Goal: Information Seeking & Learning: Learn about a topic

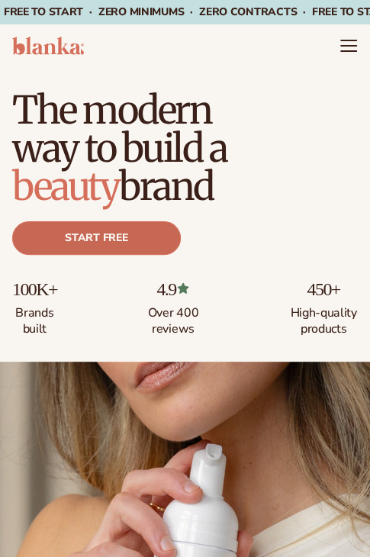
click at [146, 234] on link "Start free" at bounding box center [96, 238] width 169 height 34
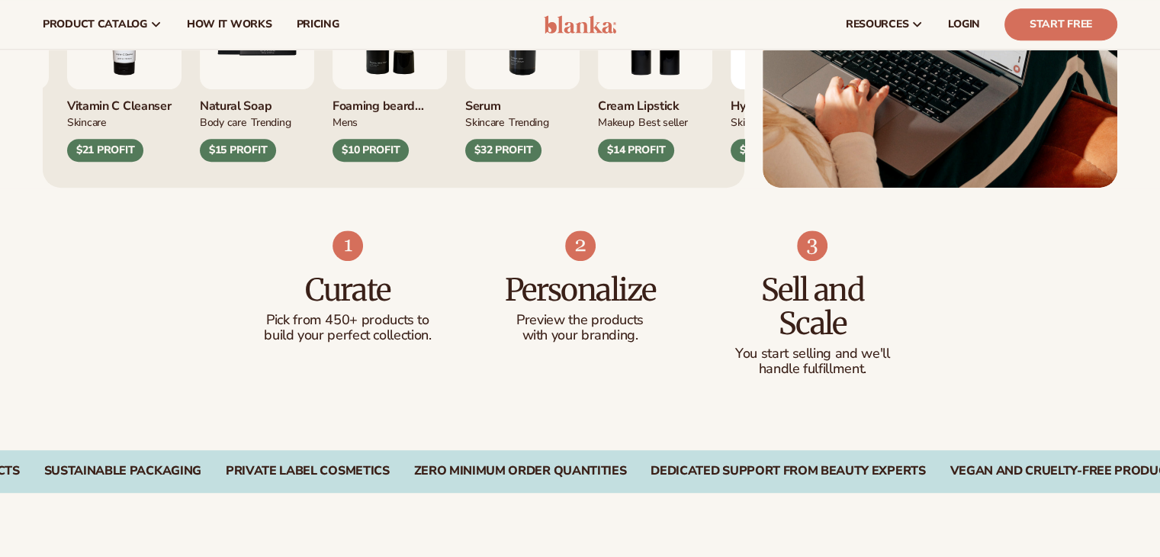
scroll to position [793, 0]
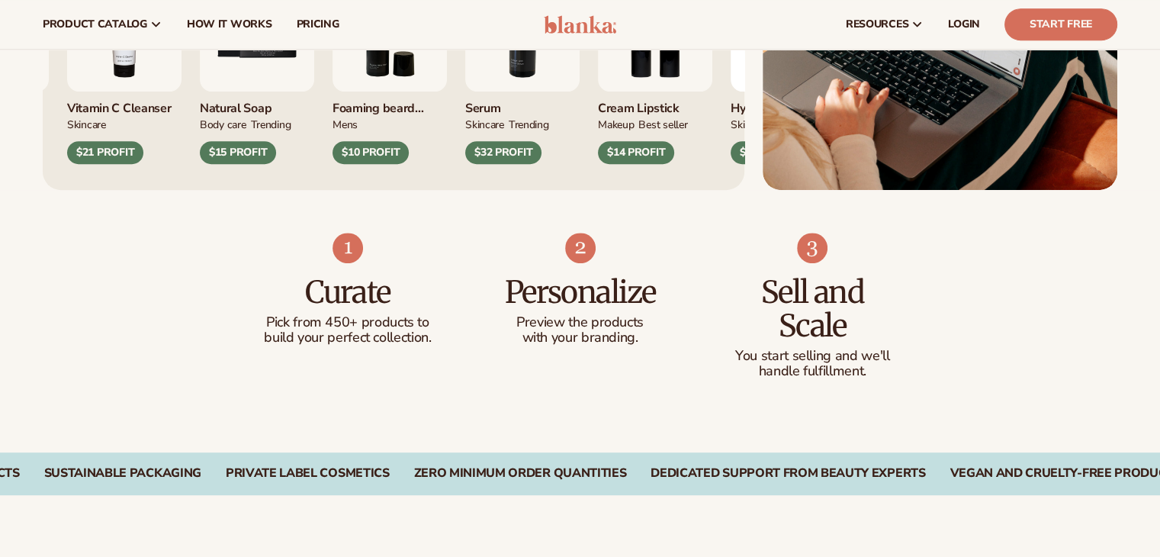
click at [369, 84] on img "7 / 9" at bounding box center [522, 34] width 114 height 114
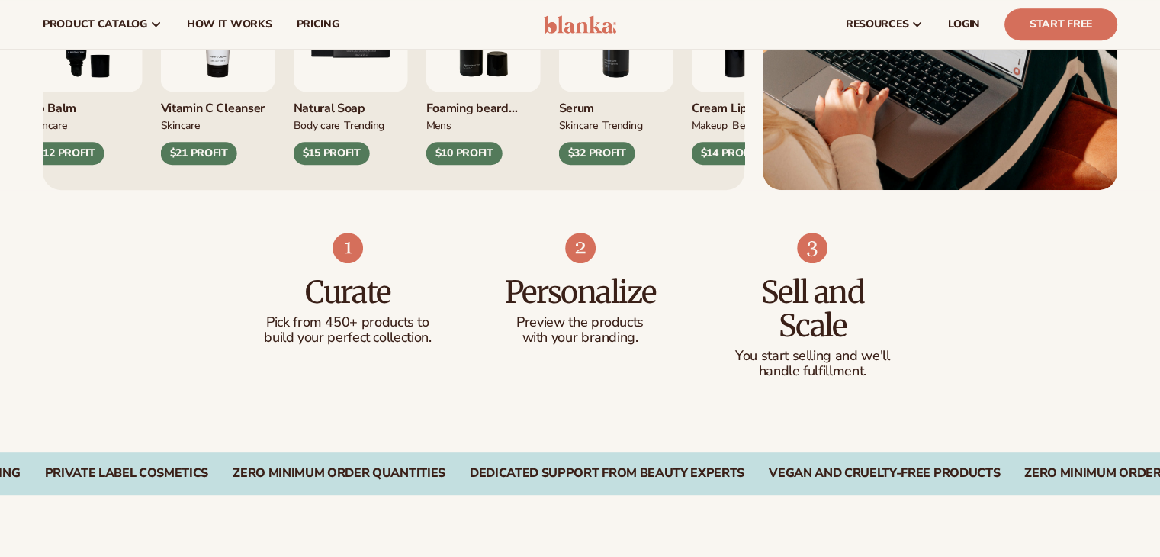
click at [369, 158] on div "$32 PROFIT" at bounding box center [597, 153] width 76 height 23
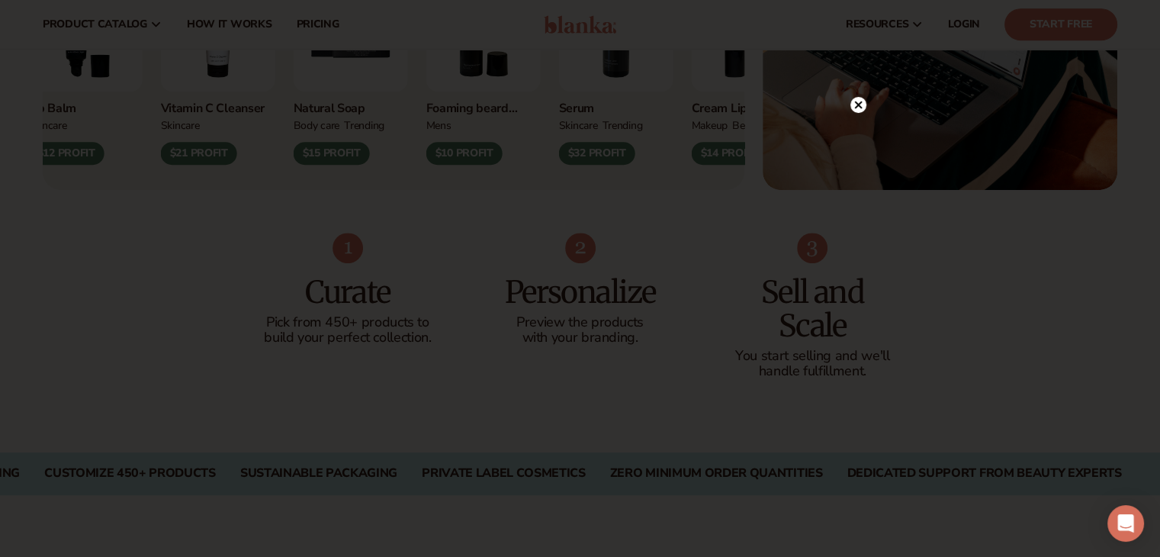
click at [369, 104] on circle at bounding box center [858, 105] width 16 height 16
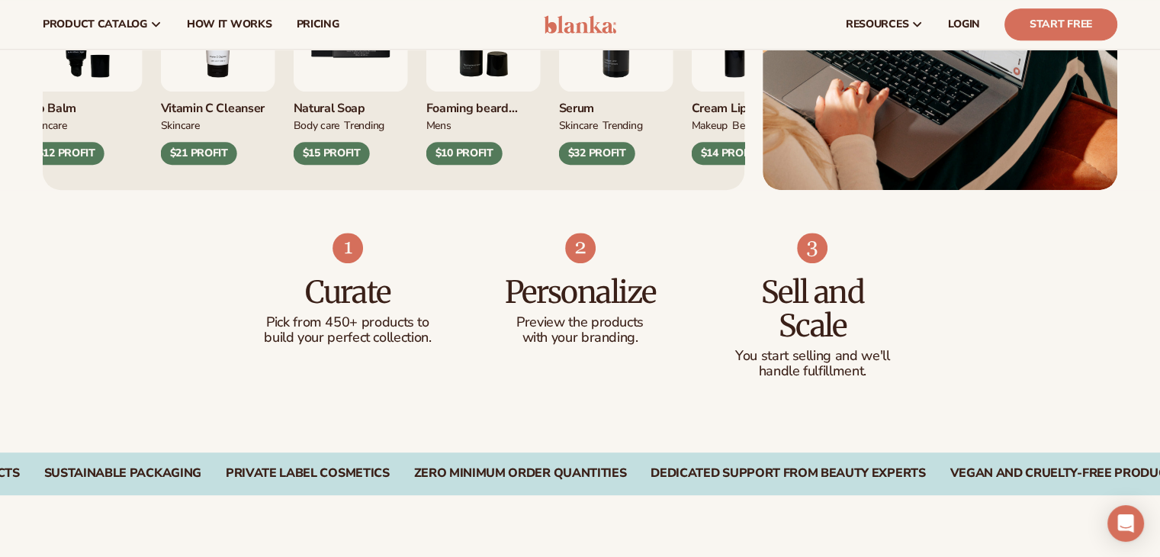
click at [369, 146] on div "$32 PROFIT" at bounding box center [597, 153] width 76 height 23
click at [369, 90] on img "7 / 9" at bounding box center [616, 34] width 114 height 114
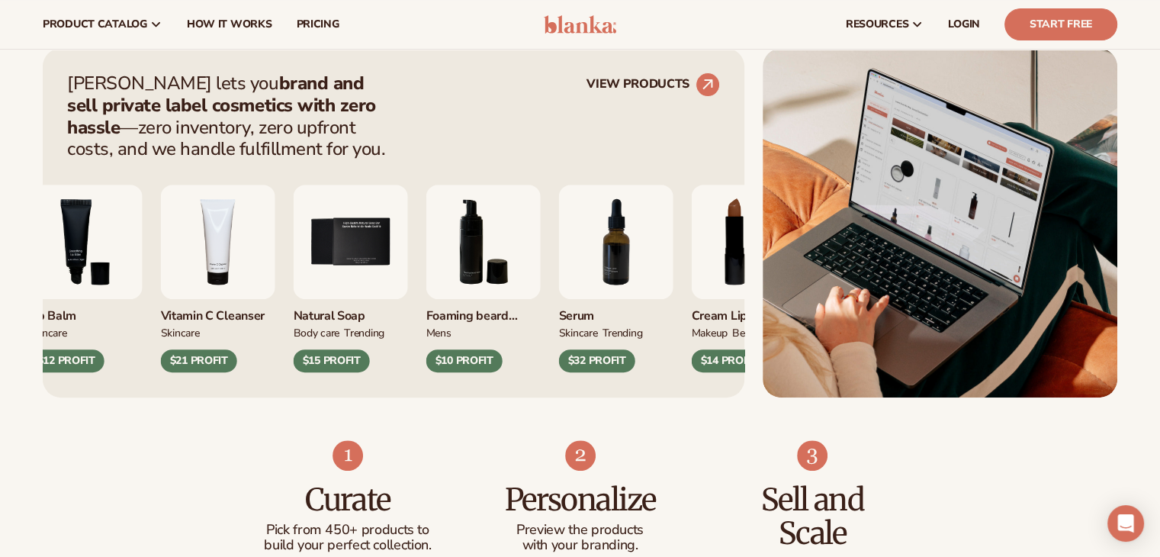
scroll to position [583, 0]
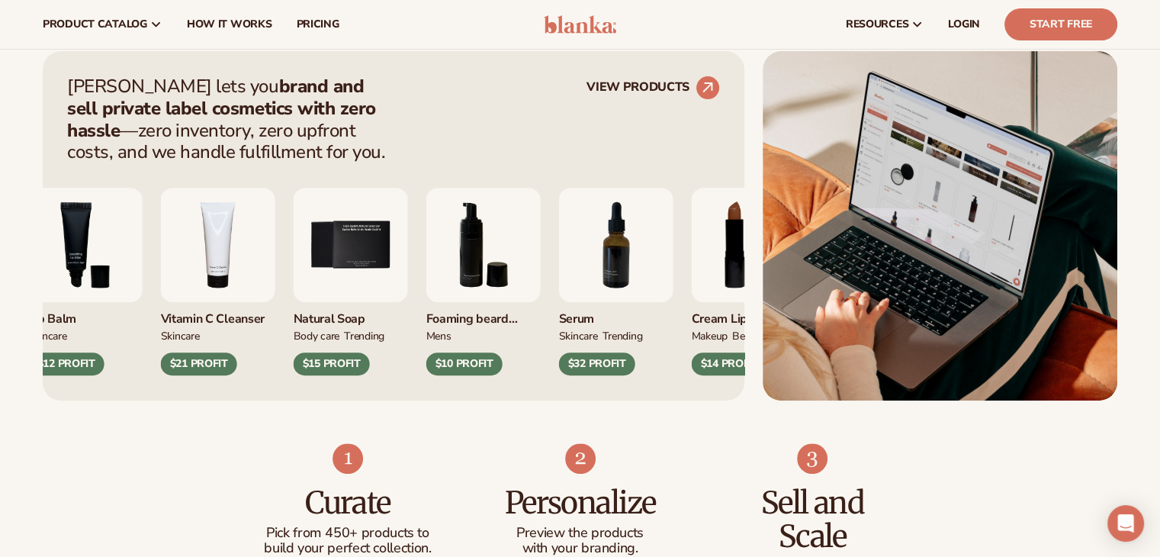
click at [369, 255] on img "7 / 9" at bounding box center [616, 245] width 114 height 114
click at [369, 271] on img "7 / 9" at bounding box center [616, 245] width 114 height 114
click at [369, 99] on icon at bounding box center [707, 87] width 34 height 34
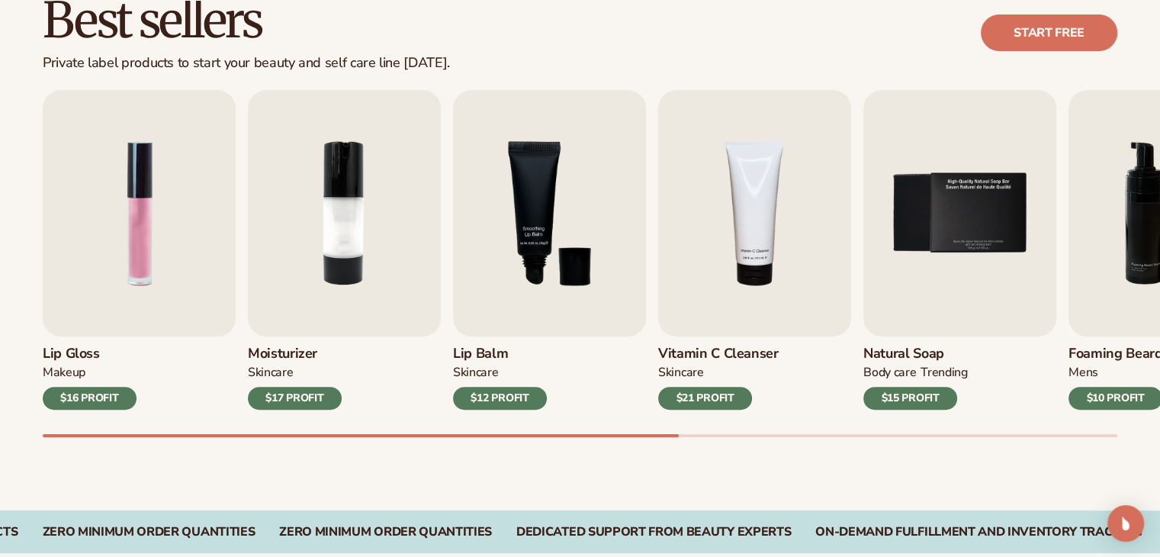
scroll to position [464, 0]
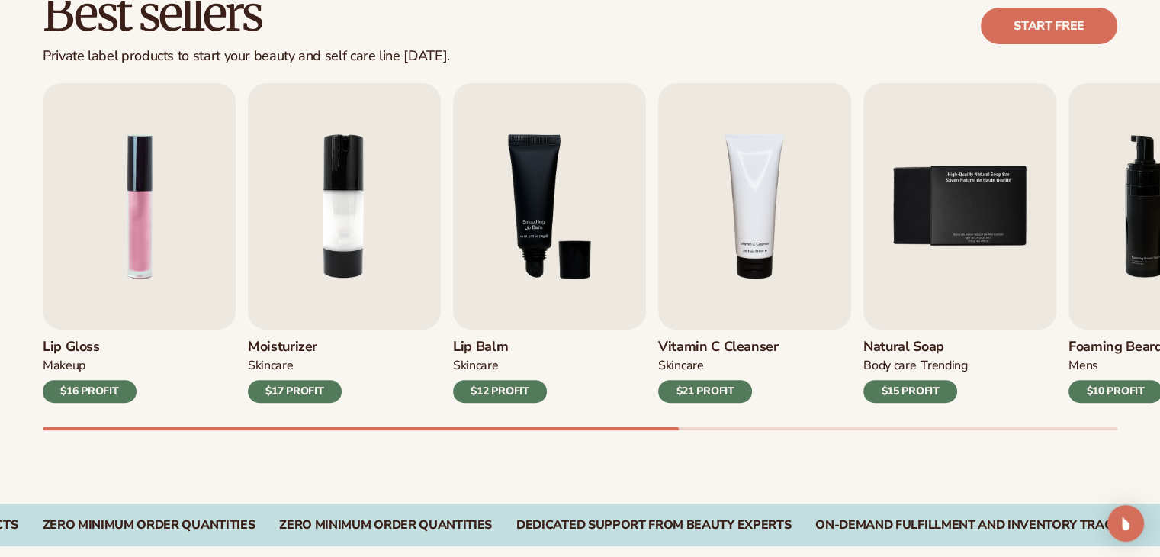
click at [731, 235] on img "4 / 9" at bounding box center [754, 206] width 193 height 246
click at [681, 319] on img "4 / 9" at bounding box center [754, 206] width 193 height 246
click at [688, 312] on img "4 / 9" at bounding box center [754, 206] width 193 height 246
click at [691, 395] on div "$21 PROFIT" at bounding box center [705, 391] width 94 height 23
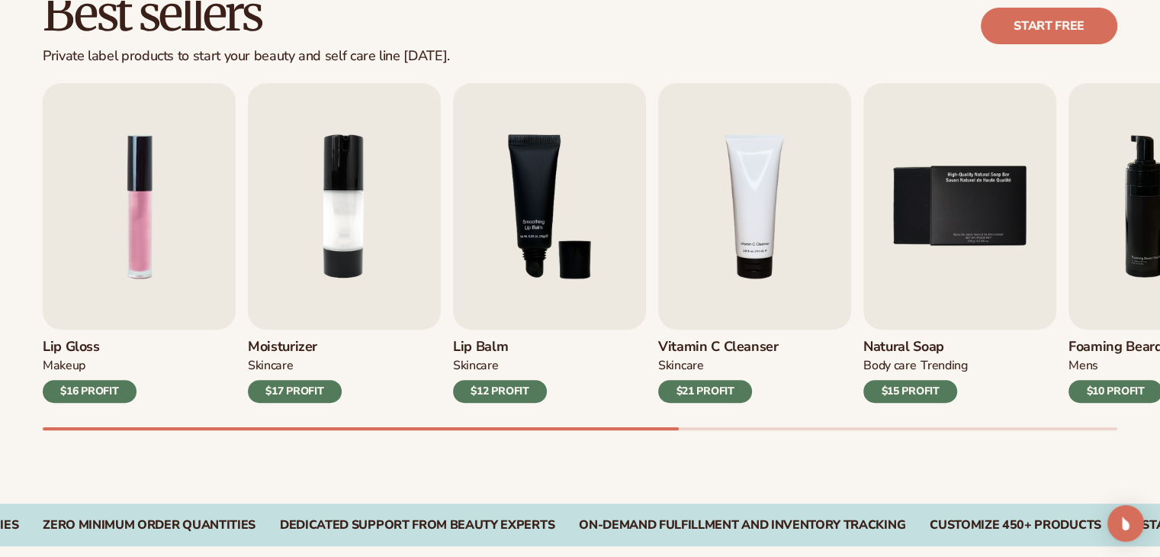
click at [936, 384] on div "$15 PROFIT" at bounding box center [910, 391] width 94 height 23
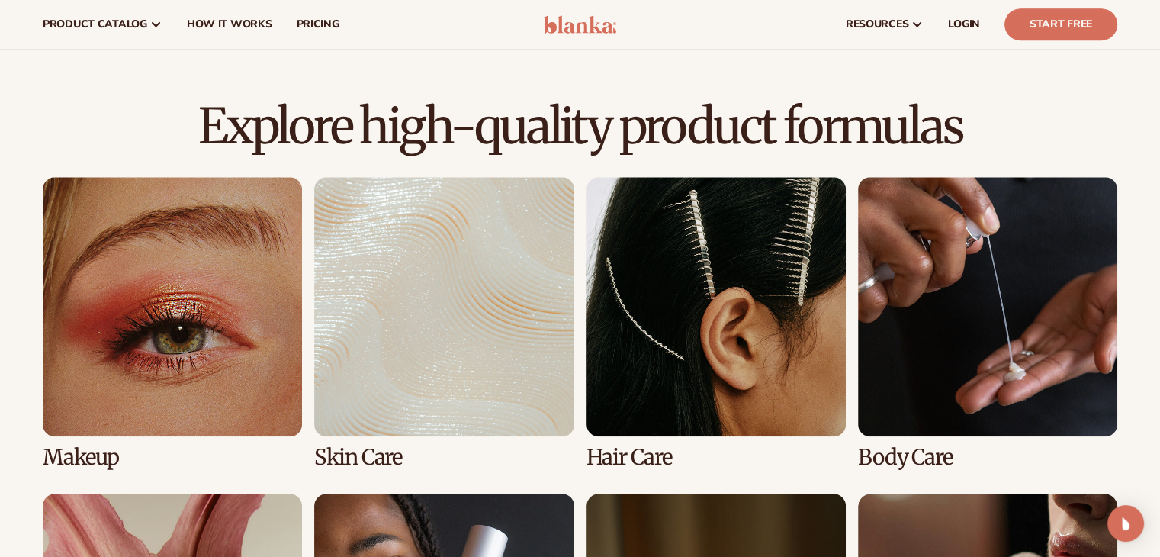
scroll to position [967, 0]
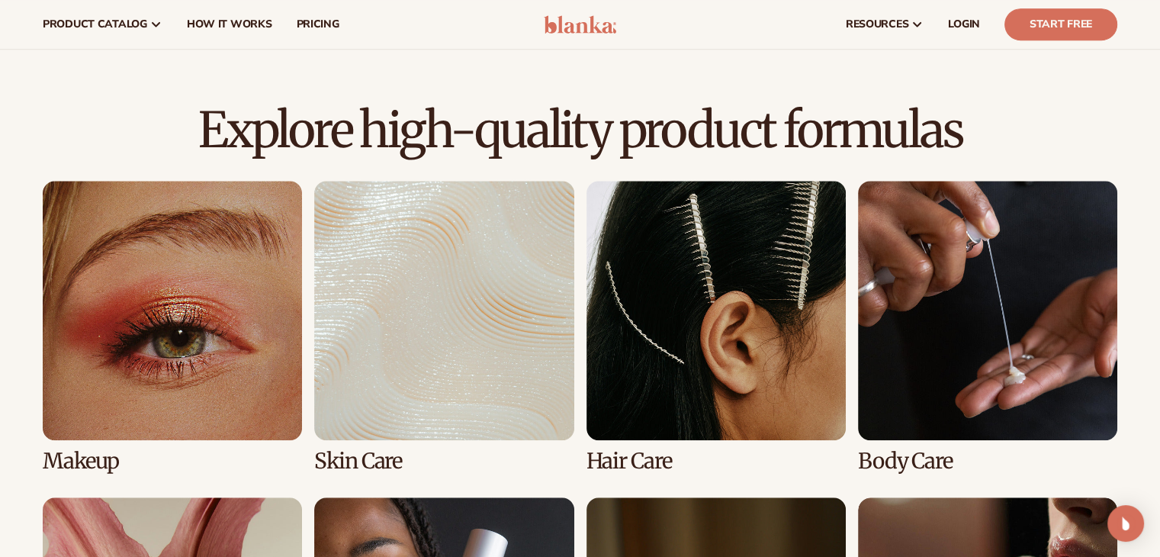
click at [534, 385] on link "2 / 8" at bounding box center [443, 327] width 259 height 292
